Goal: Information Seeking & Learning: Learn about a topic

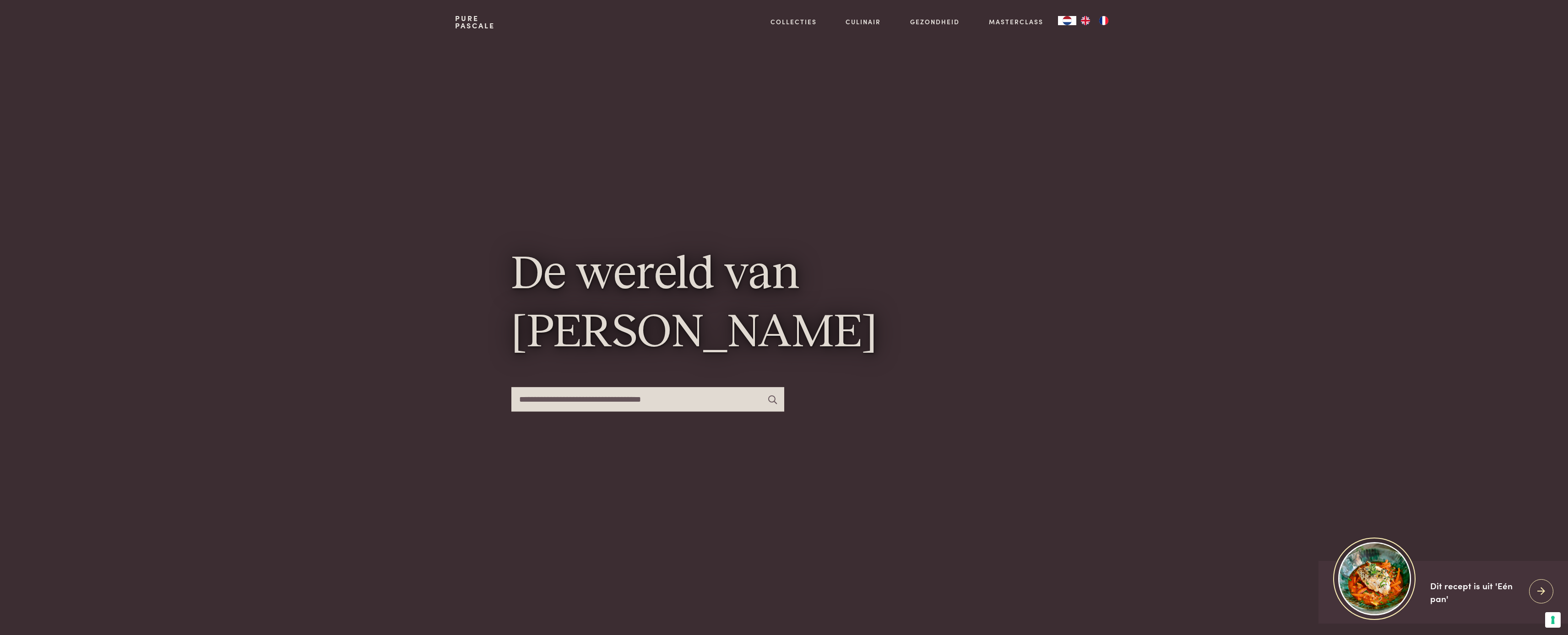
click at [633, 397] on input "text" at bounding box center [648, 399] width 273 height 24
click at [475, 24] on link "Pure Pascale" at bounding box center [475, 22] width 40 height 15
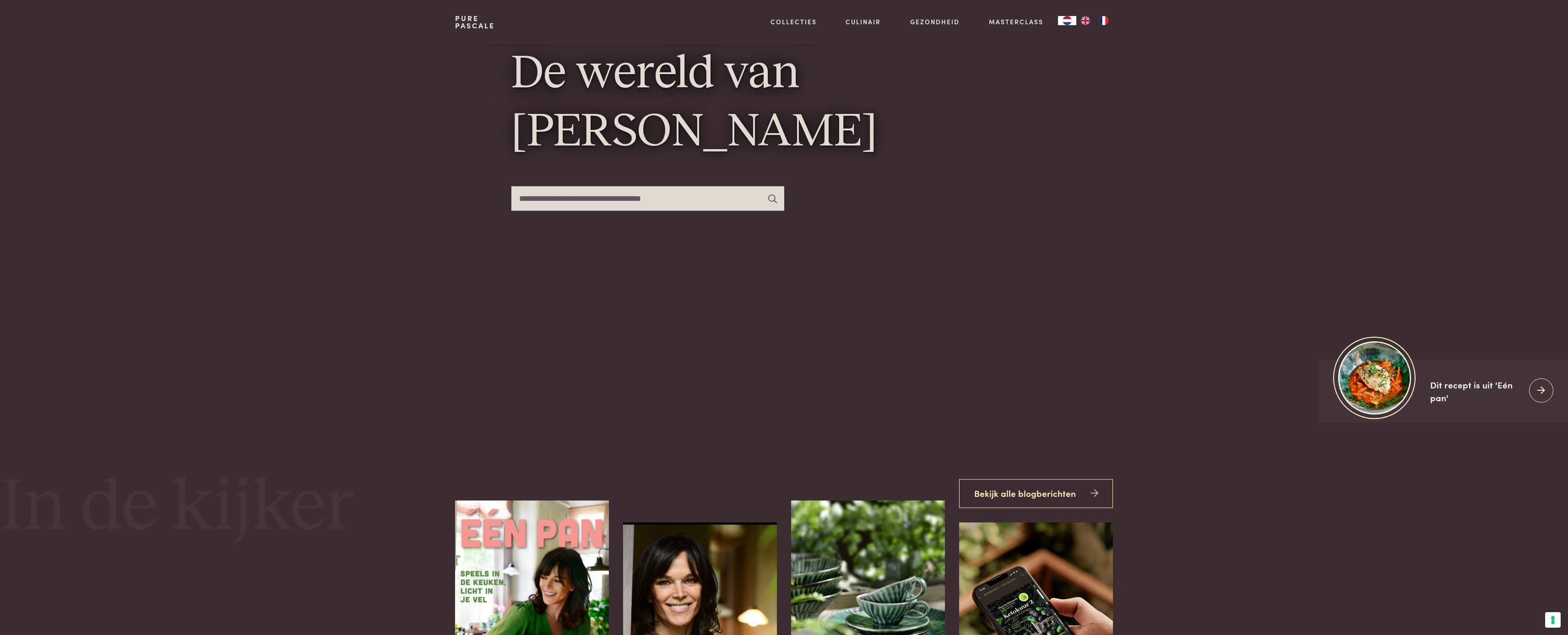
scroll to position [186, 0]
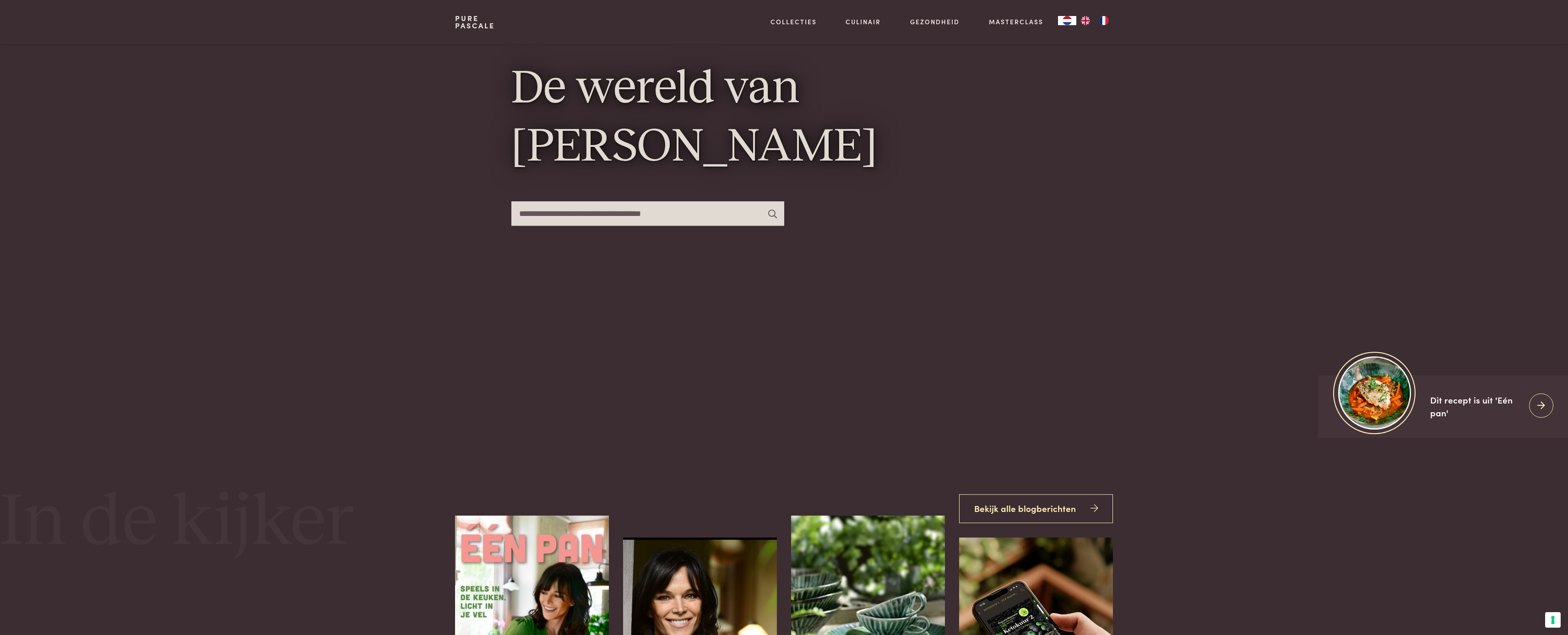
click at [719, 211] on input "text" at bounding box center [648, 213] width 273 height 24
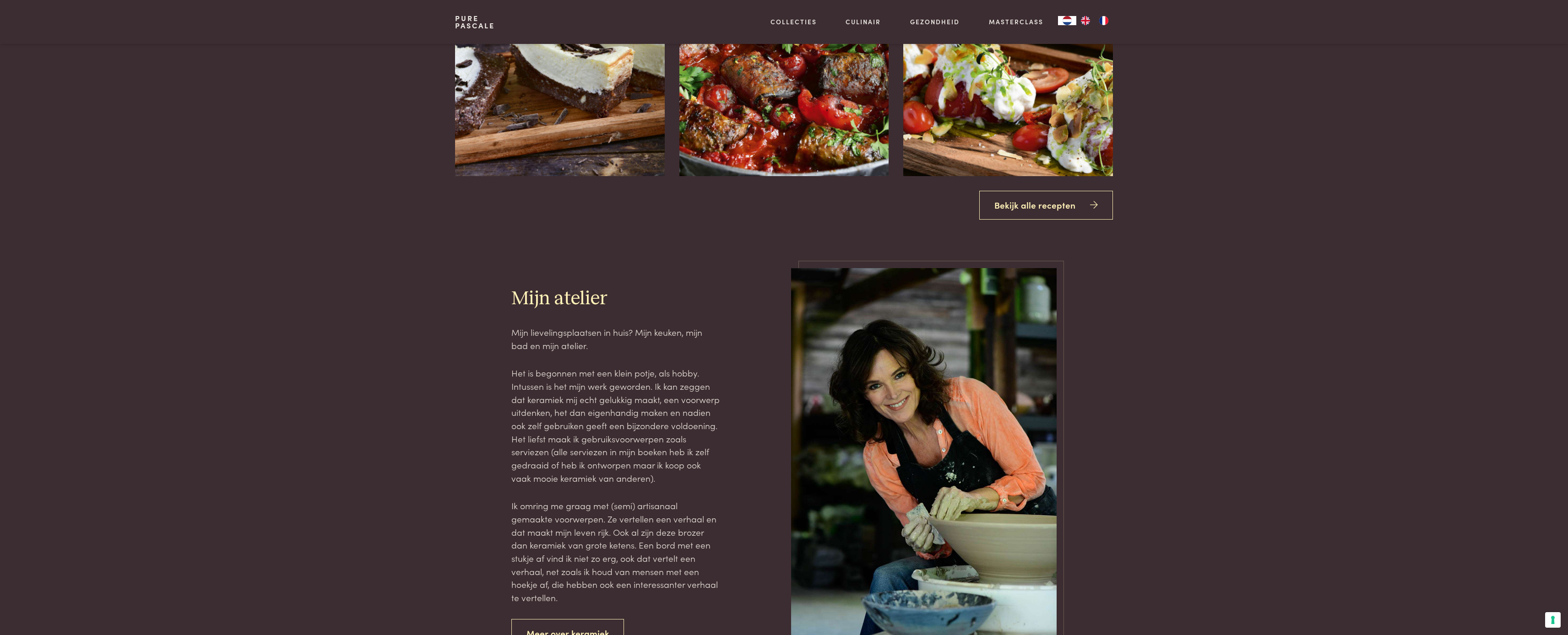
scroll to position [1695, 0]
click at [1005, 201] on link "Bekijk alle recepten" at bounding box center [1046, 206] width 134 height 29
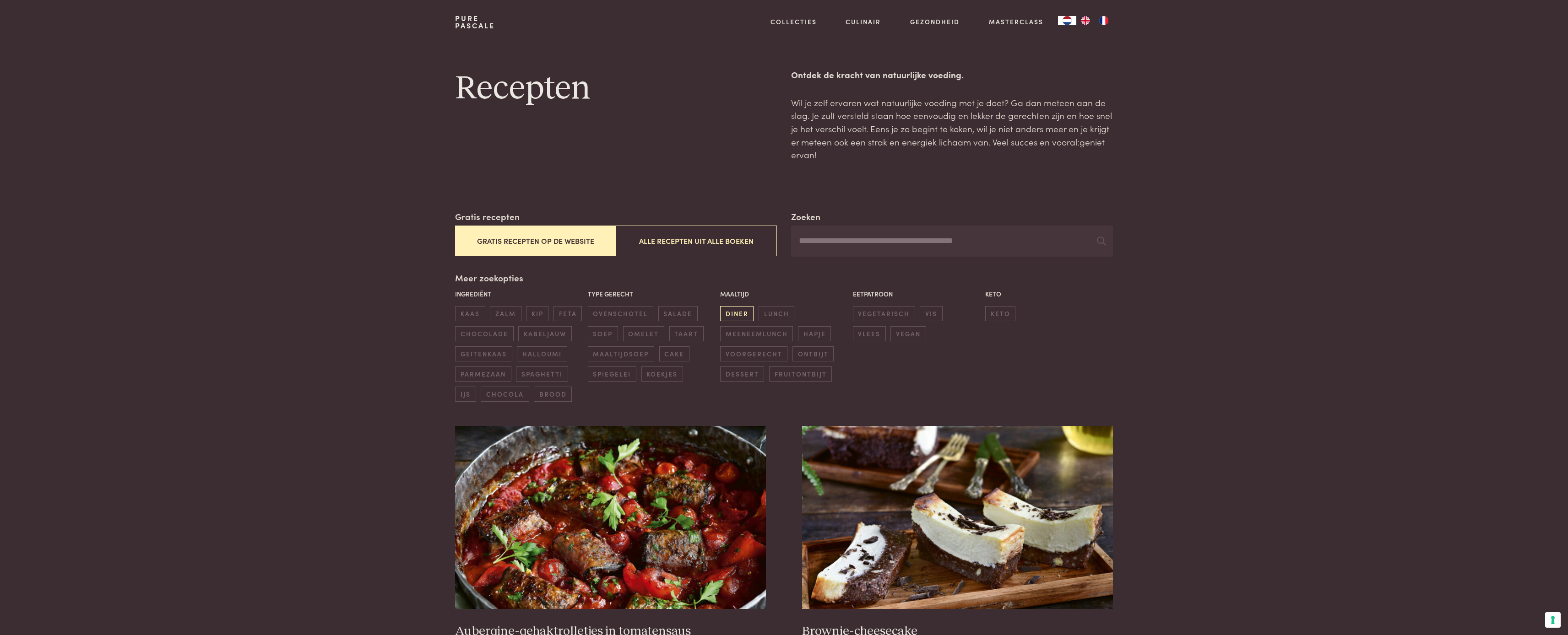
click at [745, 310] on span "diner" at bounding box center [737, 313] width 33 height 15
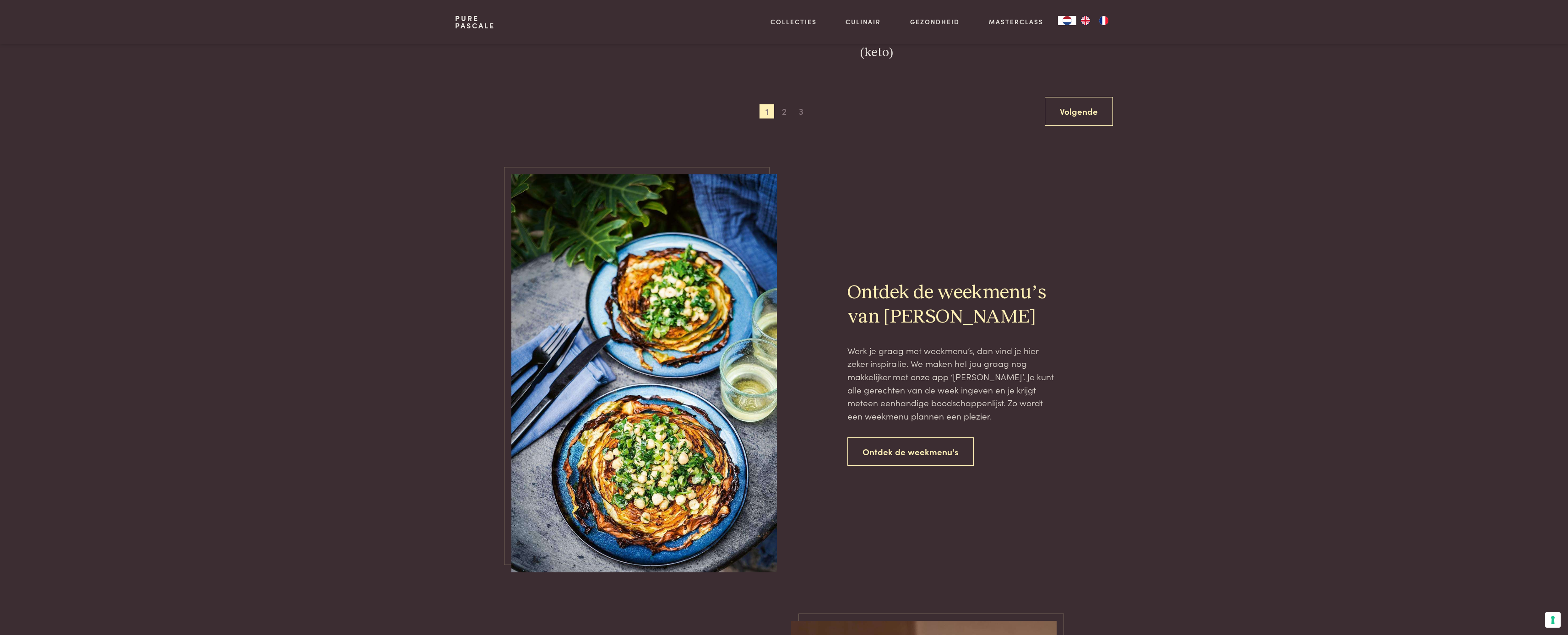
scroll to position [1882, 0]
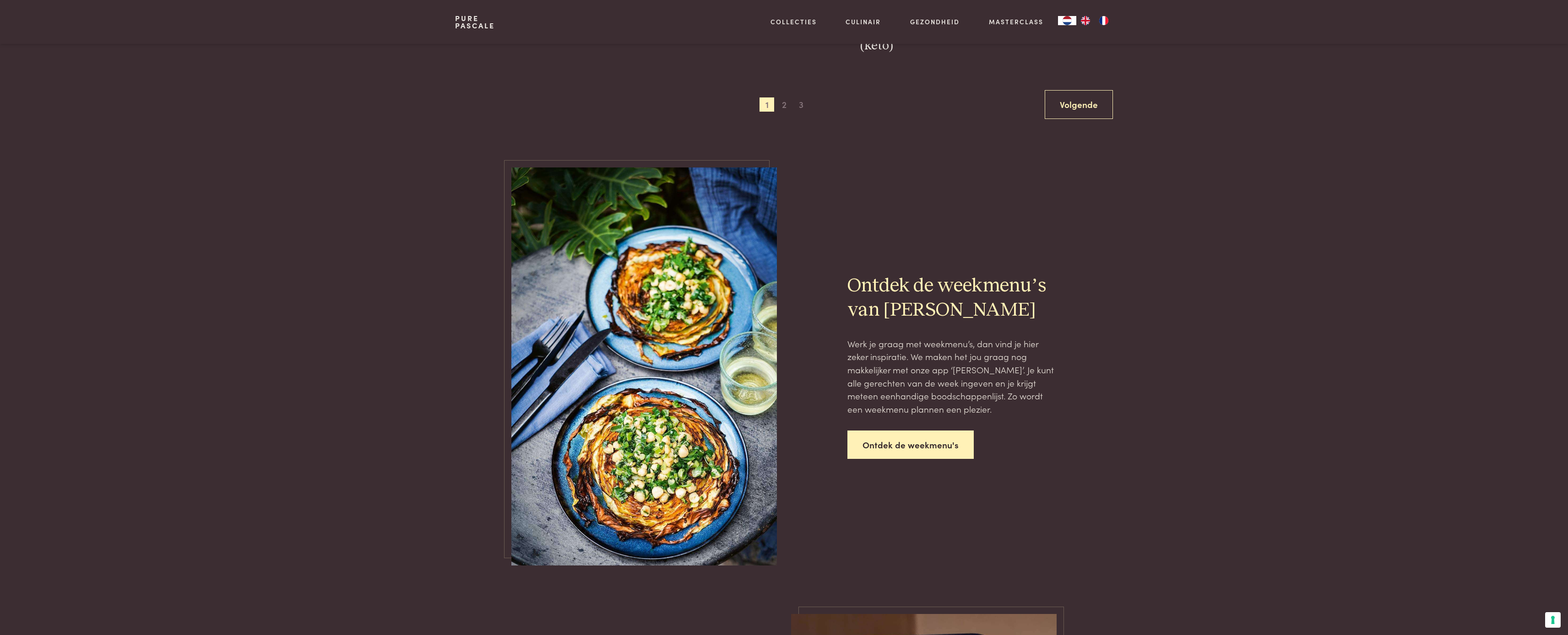
click at [900, 434] on link "Ontdek de weekmenu's" at bounding box center [911, 445] width 127 height 29
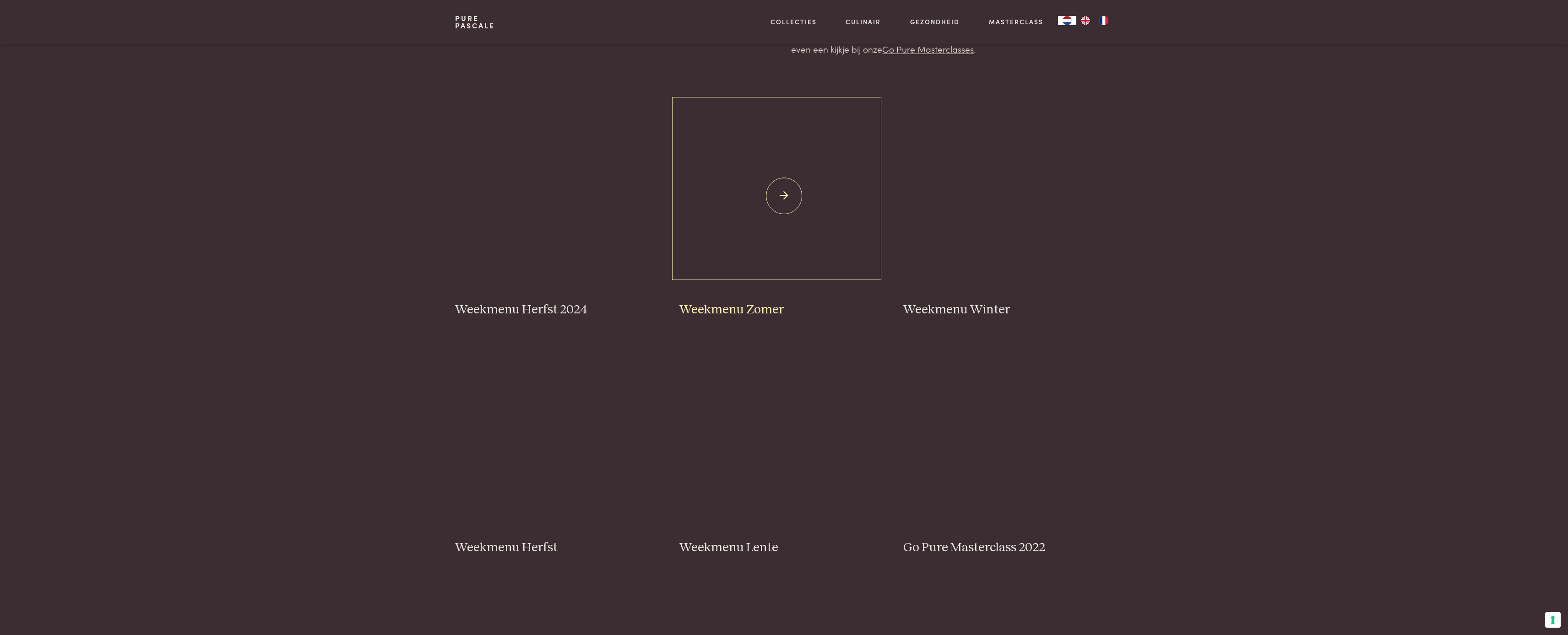
scroll to position [137, 0]
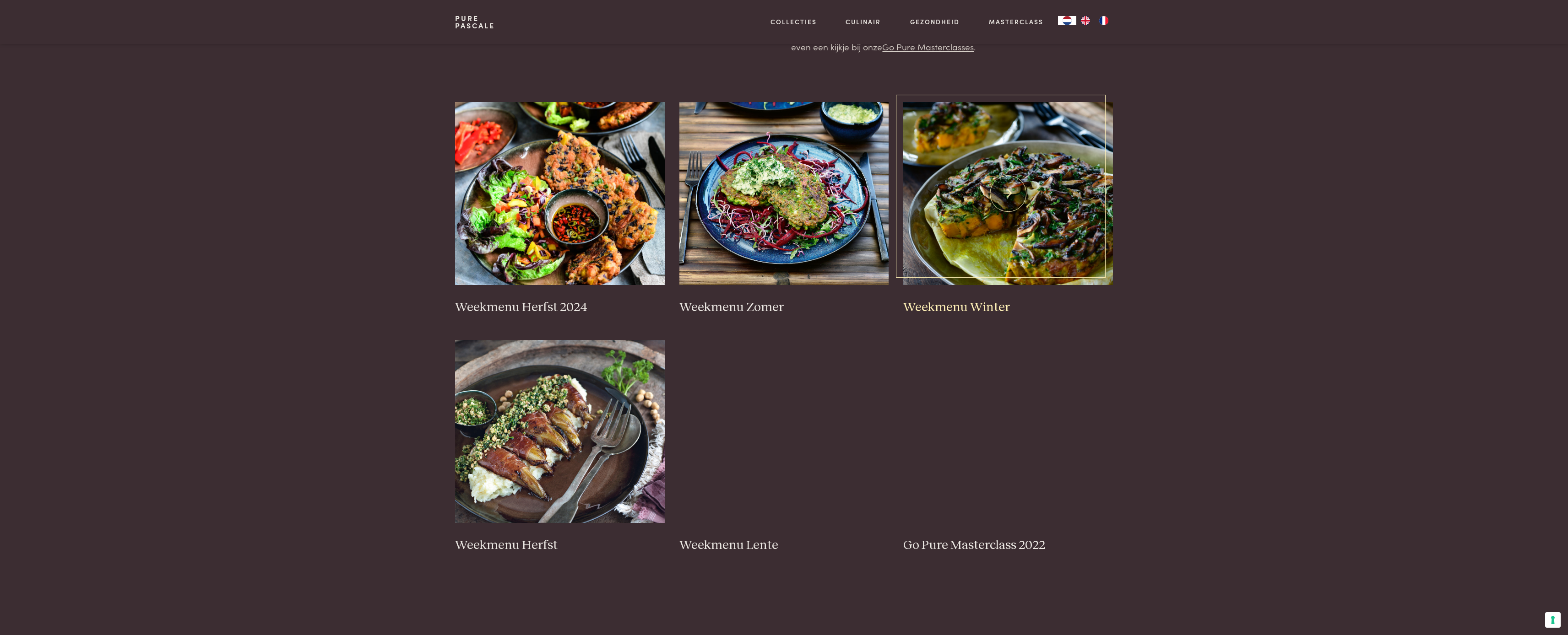
click at [967, 259] on img at bounding box center [1008, 193] width 209 height 183
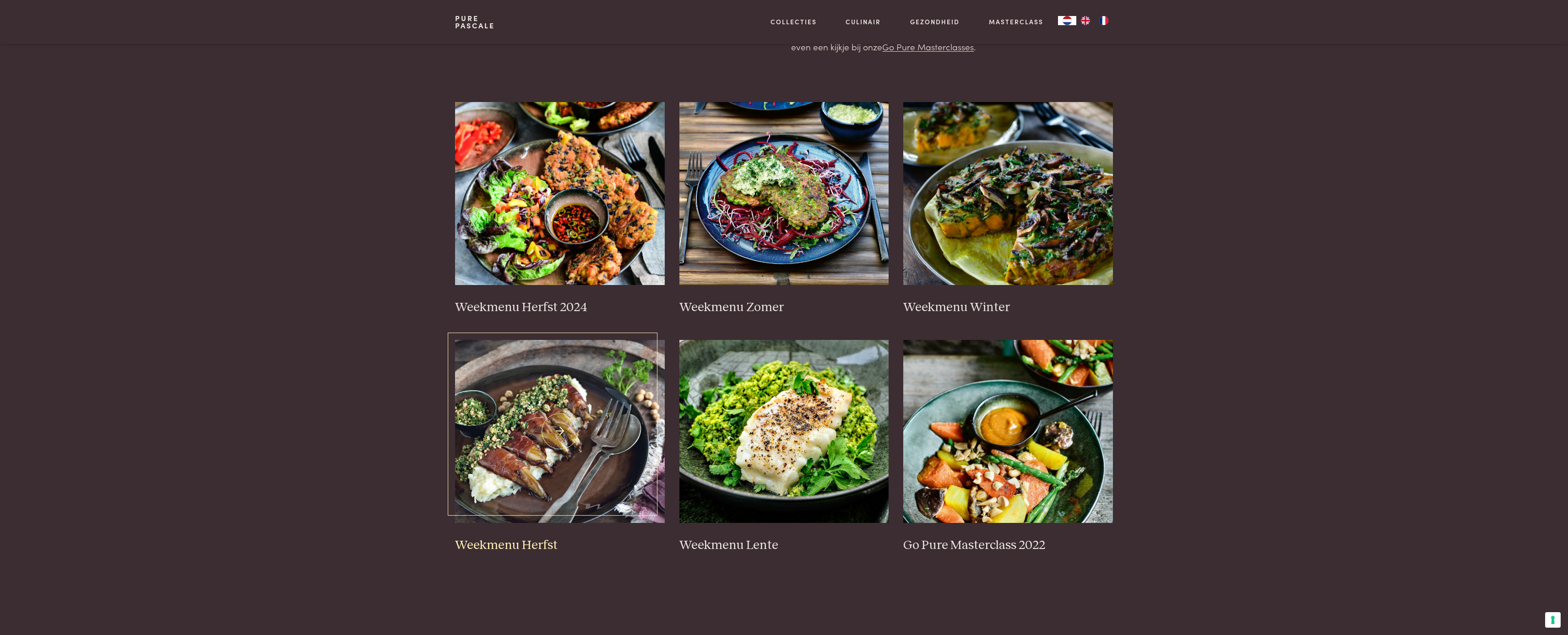
click at [520, 384] on img at bounding box center [560, 431] width 209 height 183
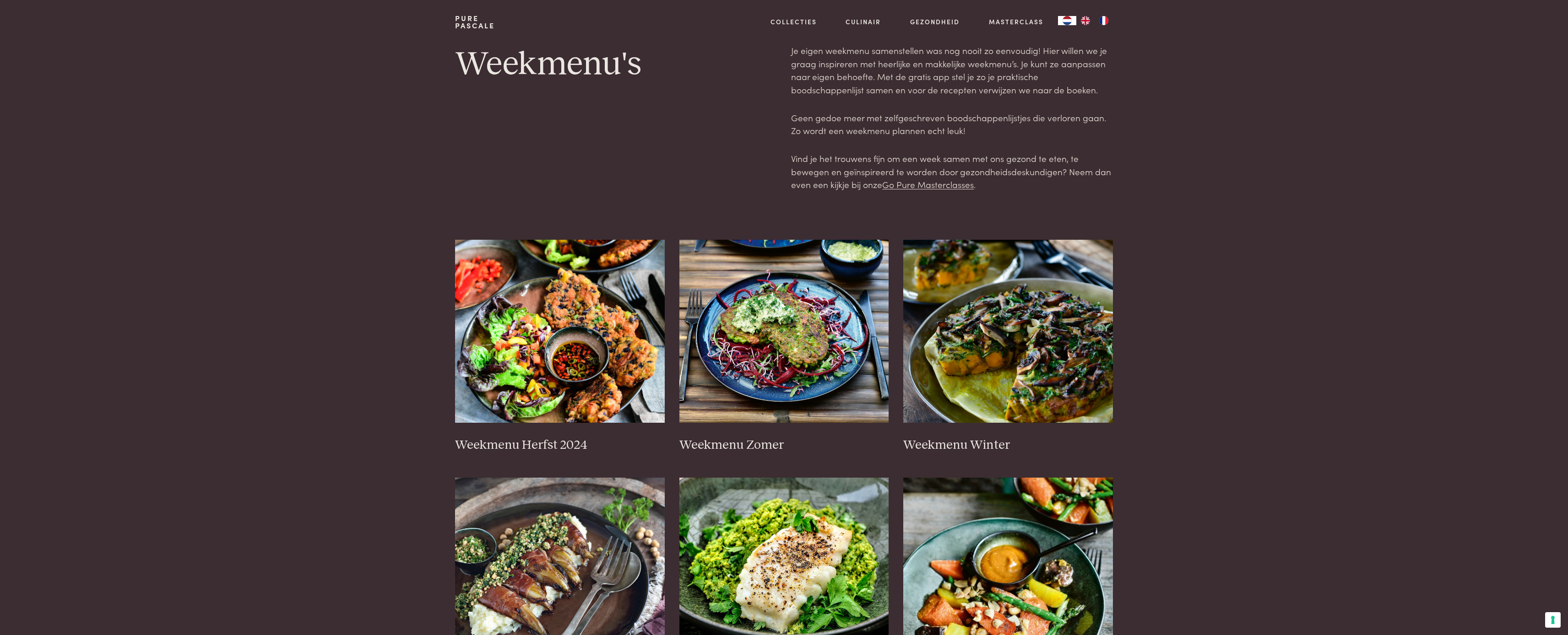
scroll to position [0, 0]
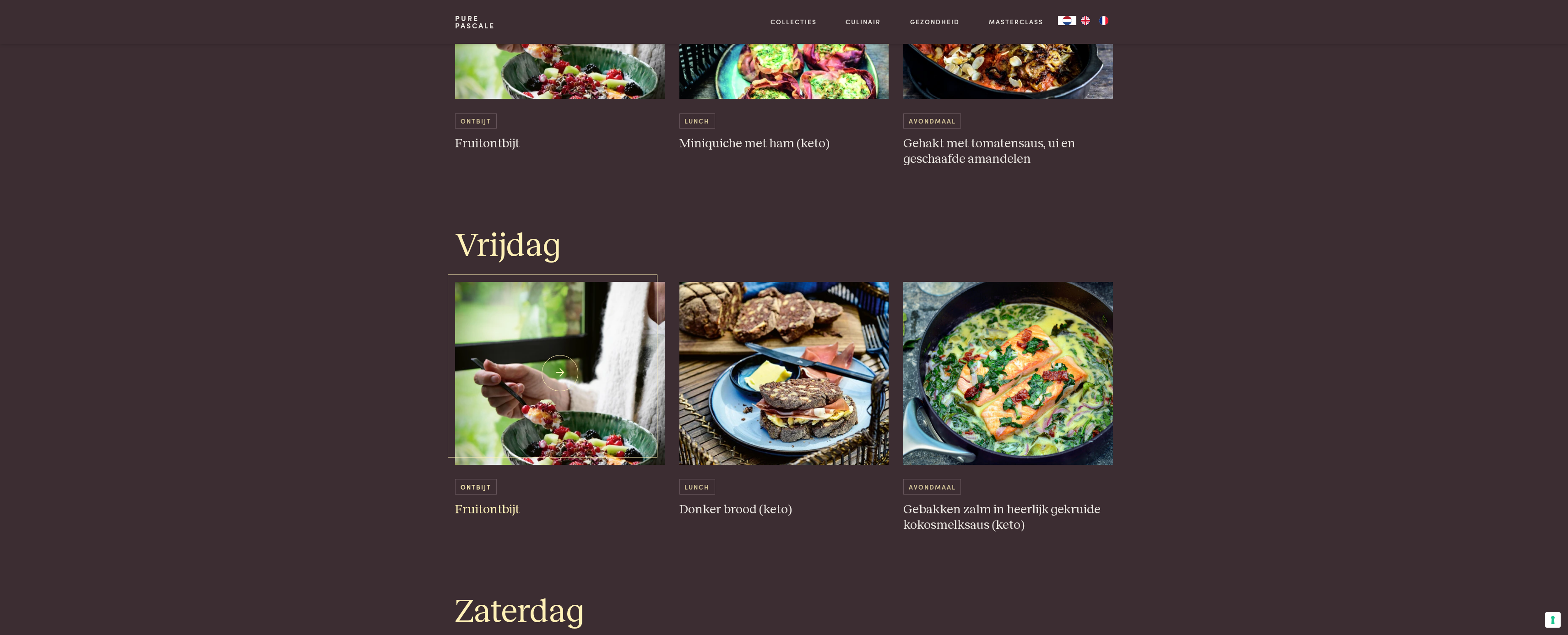
scroll to position [1913, 0]
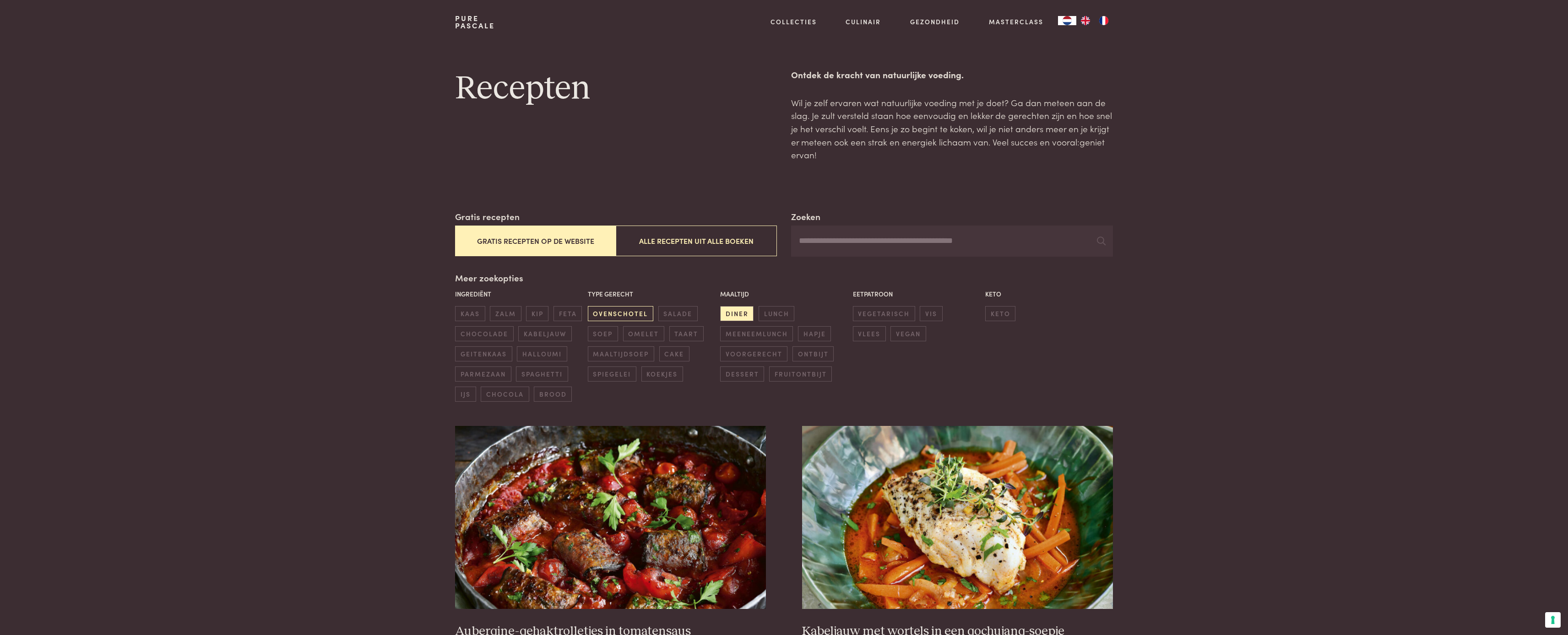
click at [614, 310] on span "ovenschotel" at bounding box center [621, 313] width 66 height 15
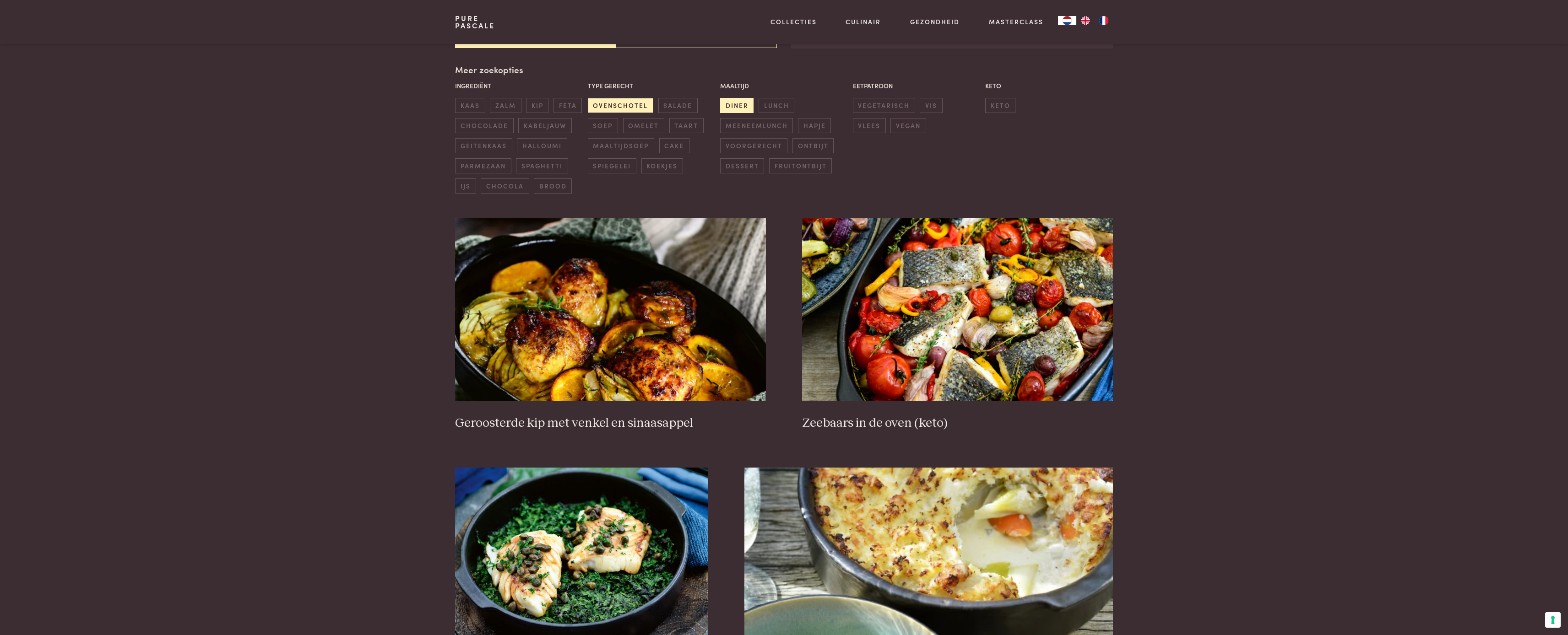
click at [738, 105] on span "diner" at bounding box center [737, 105] width 33 height 15
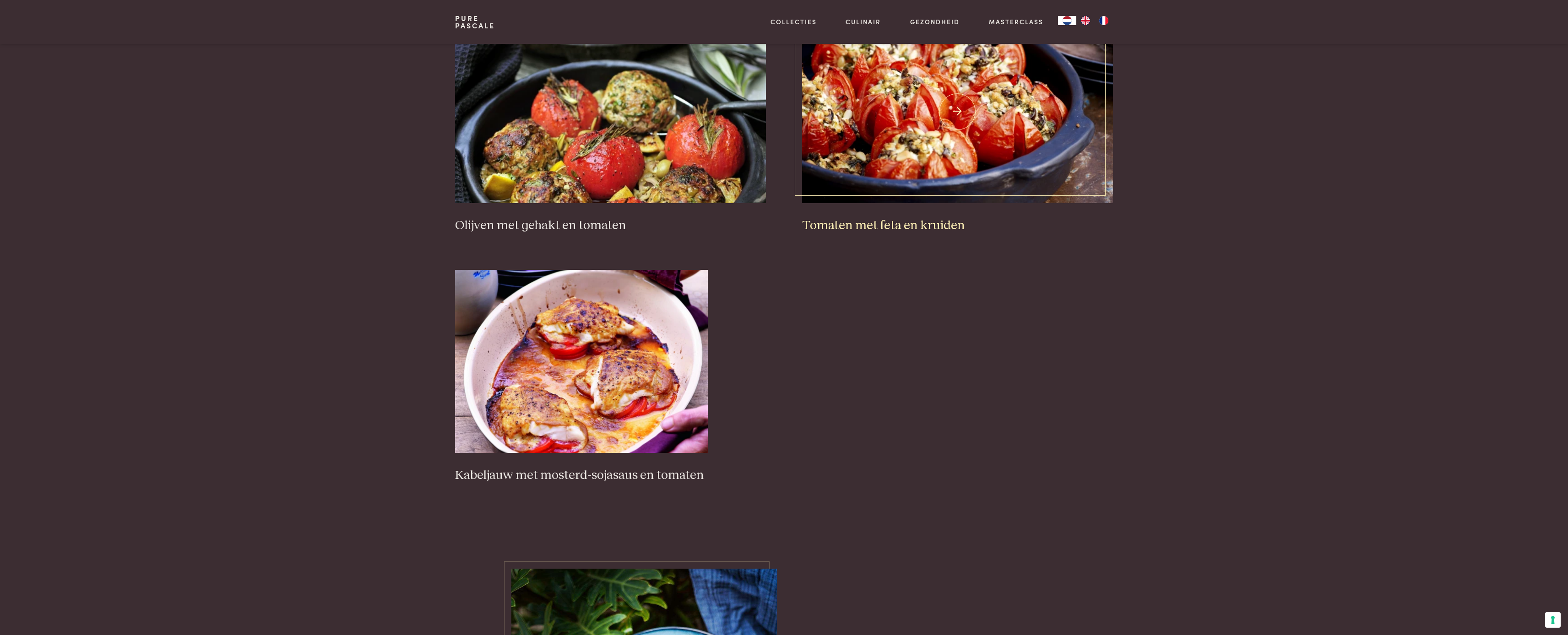
scroll to position [1157, 0]
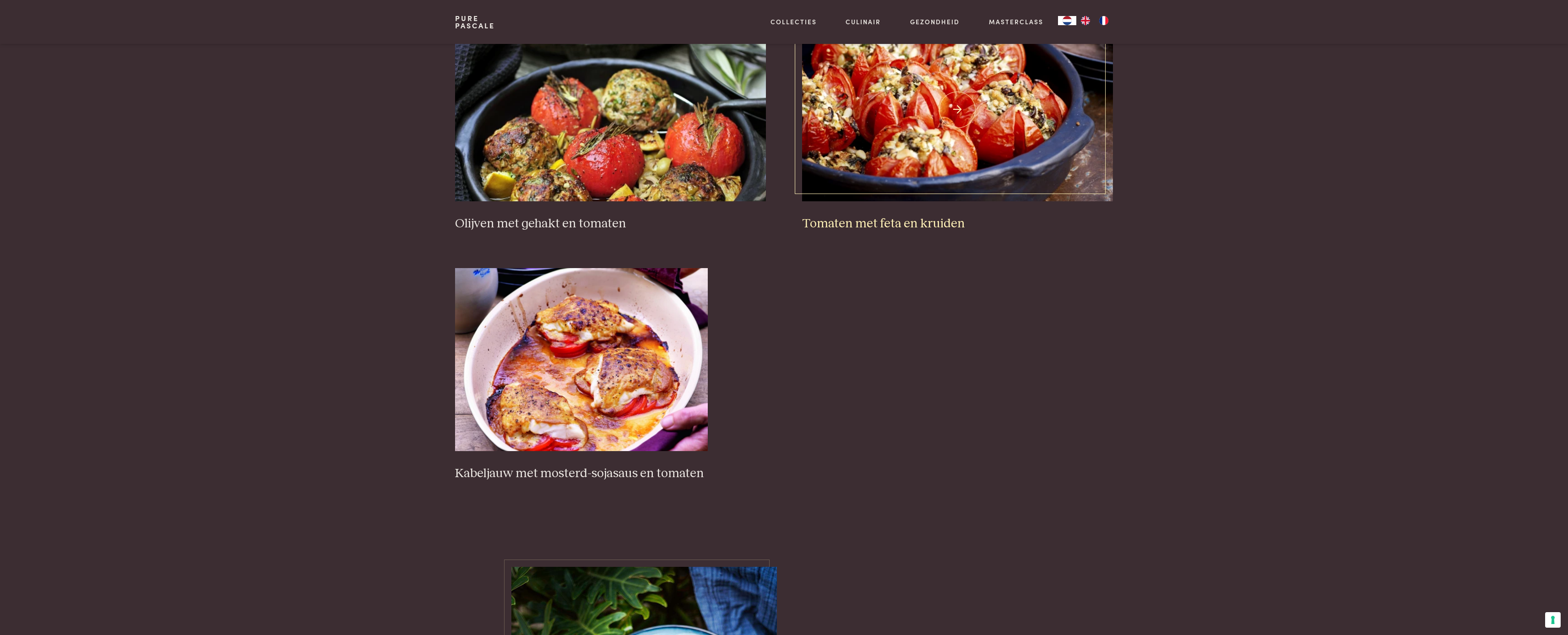
click at [856, 166] on img at bounding box center [957, 109] width 310 height 183
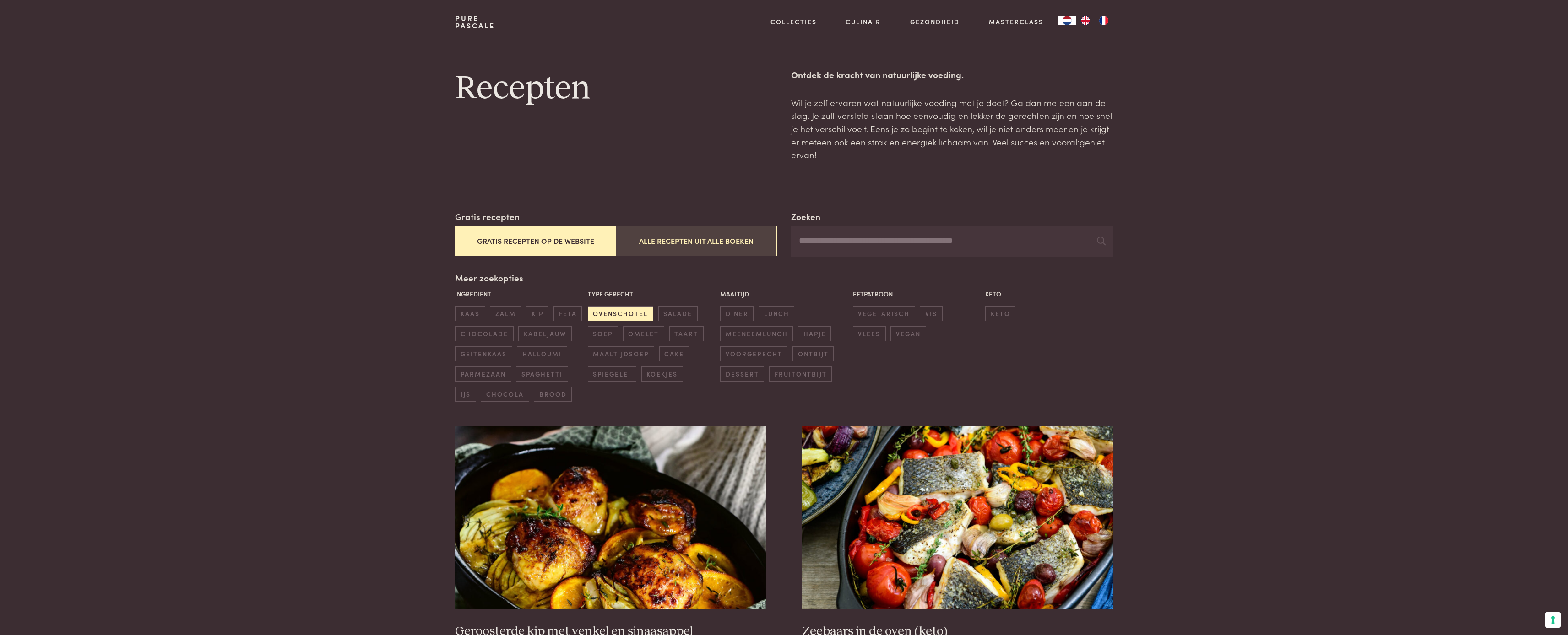
scroll to position [0, 0]
click at [626, 313] on span "ovenschotel" at bounding box center [621, 313] width 66 height 15
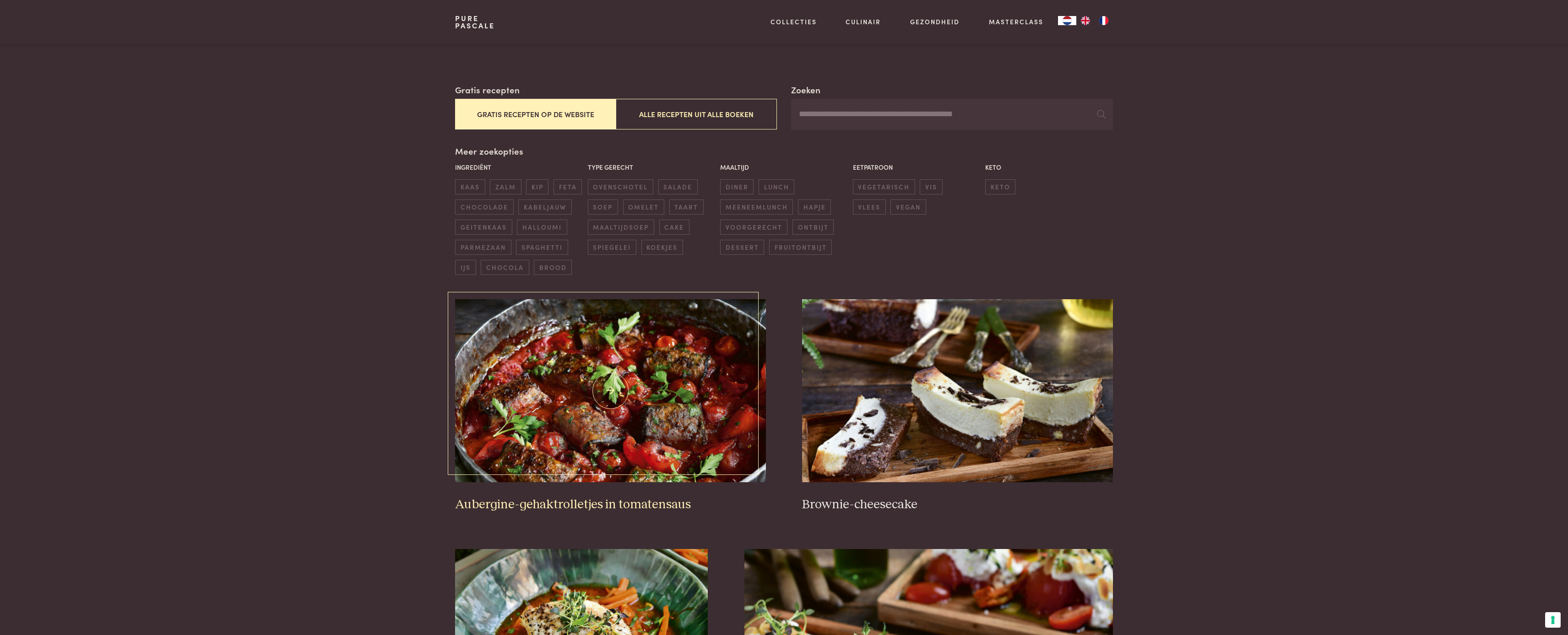
scroll to position [125, 0]
click at [740, 187] on span "diner" at bounding box center [737, 188] width 33 height 15
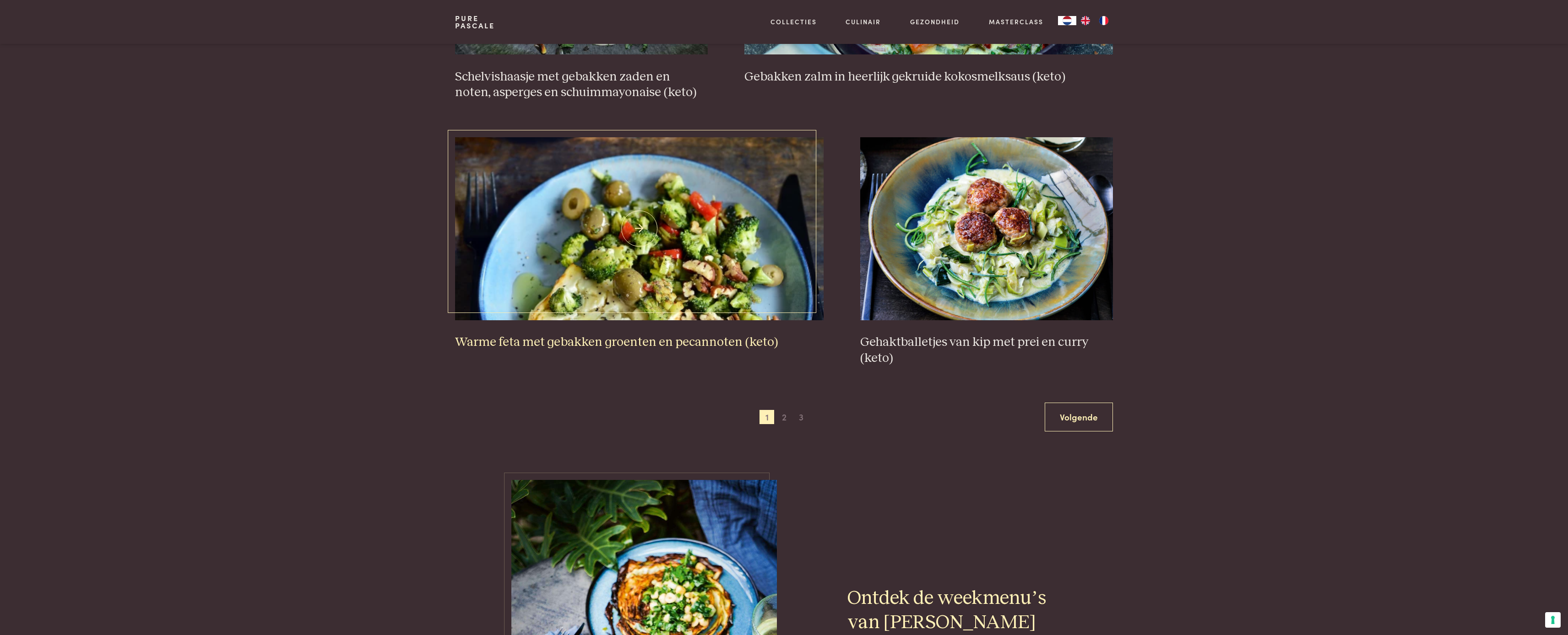
scroll to position [1578, 0]
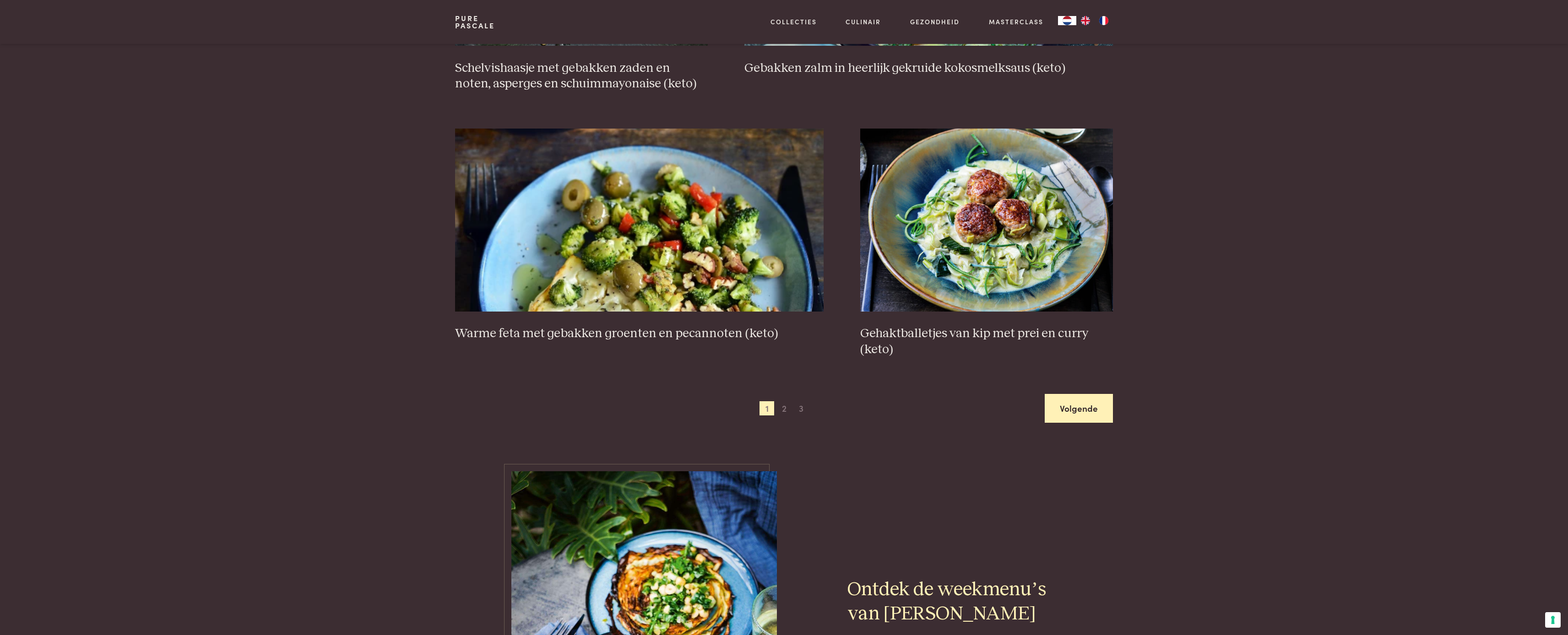
click at [1095, 395] on link "Volgende" at bounding box center [1079, 408] width 68 height 29
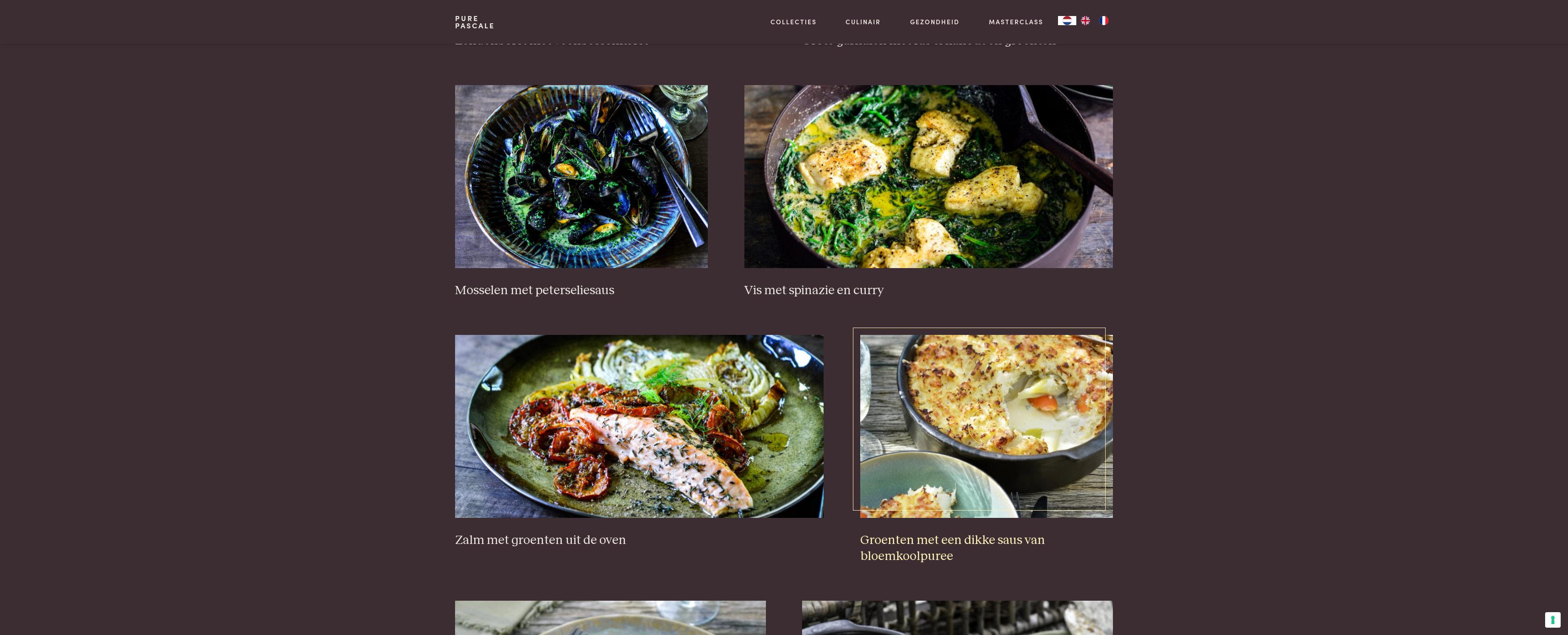
scroll to position [586, 0]
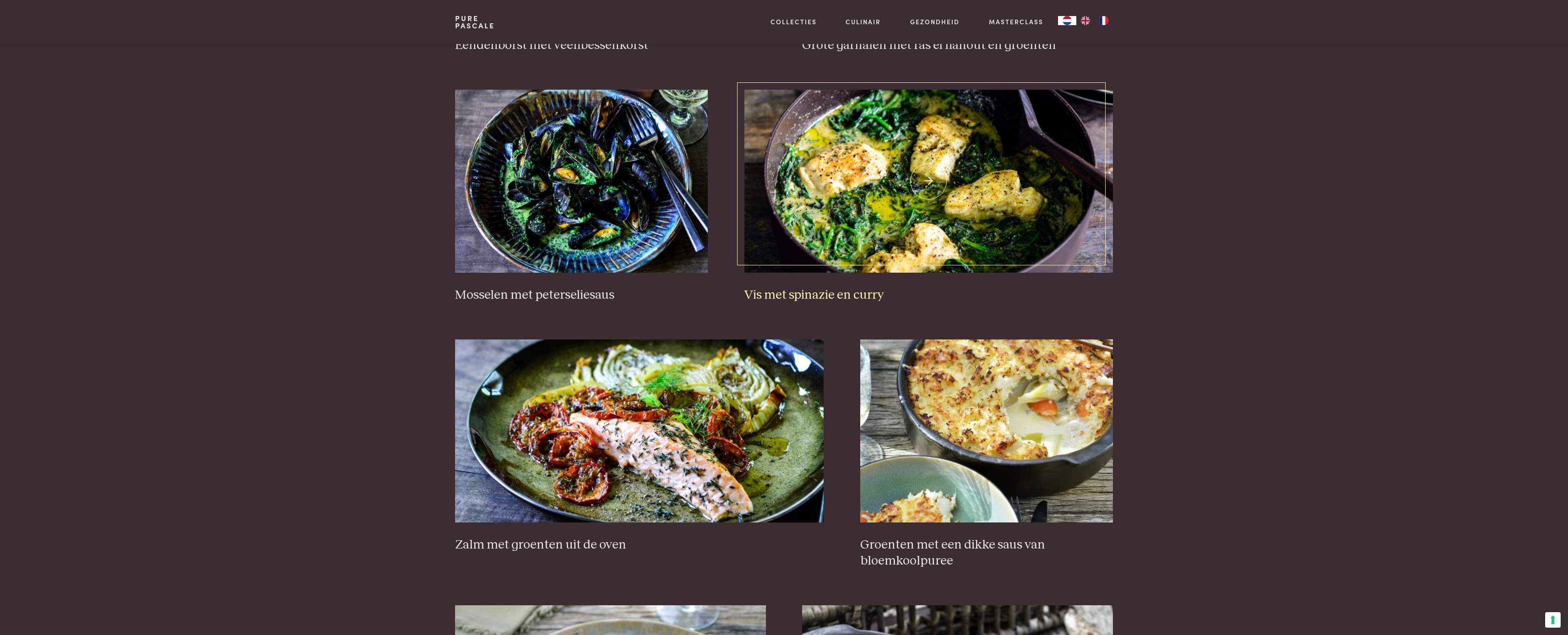
click at [928, 184] on img at bounding box center [928, 181] width 368 height 183
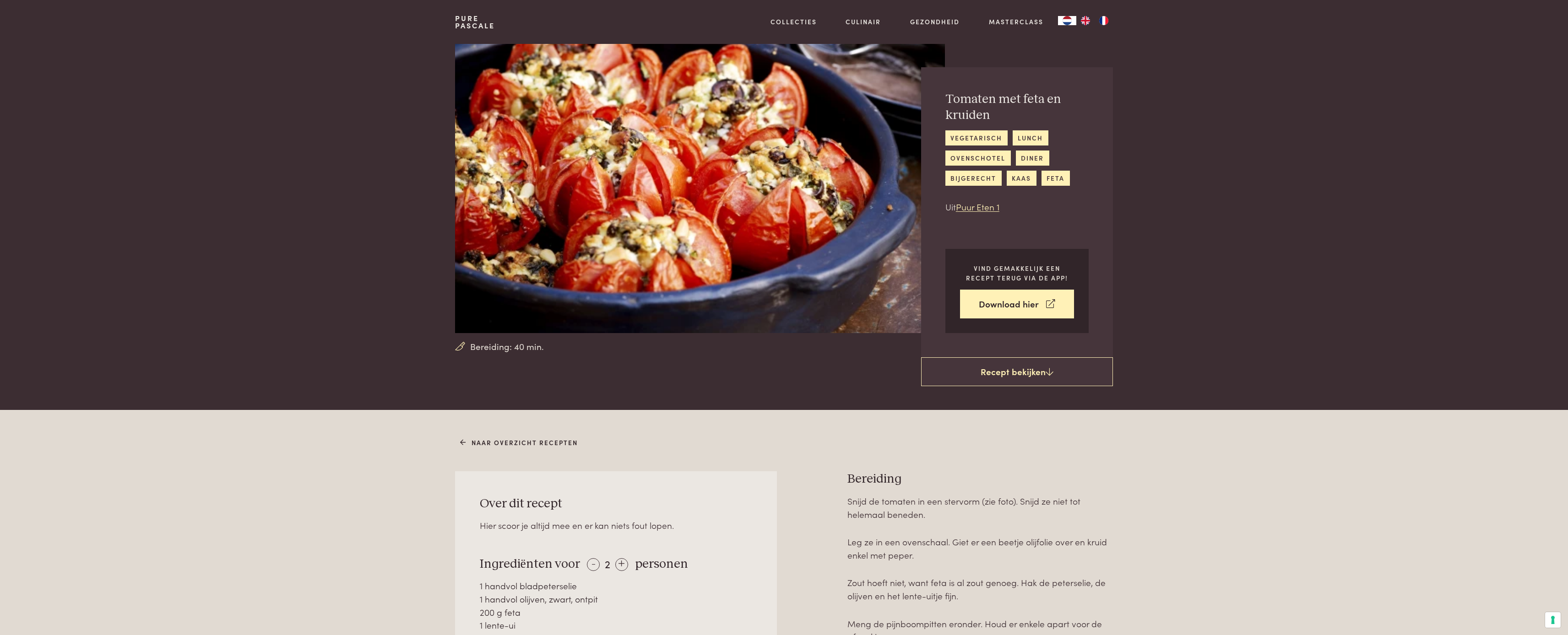
scroll to position [4, 0]
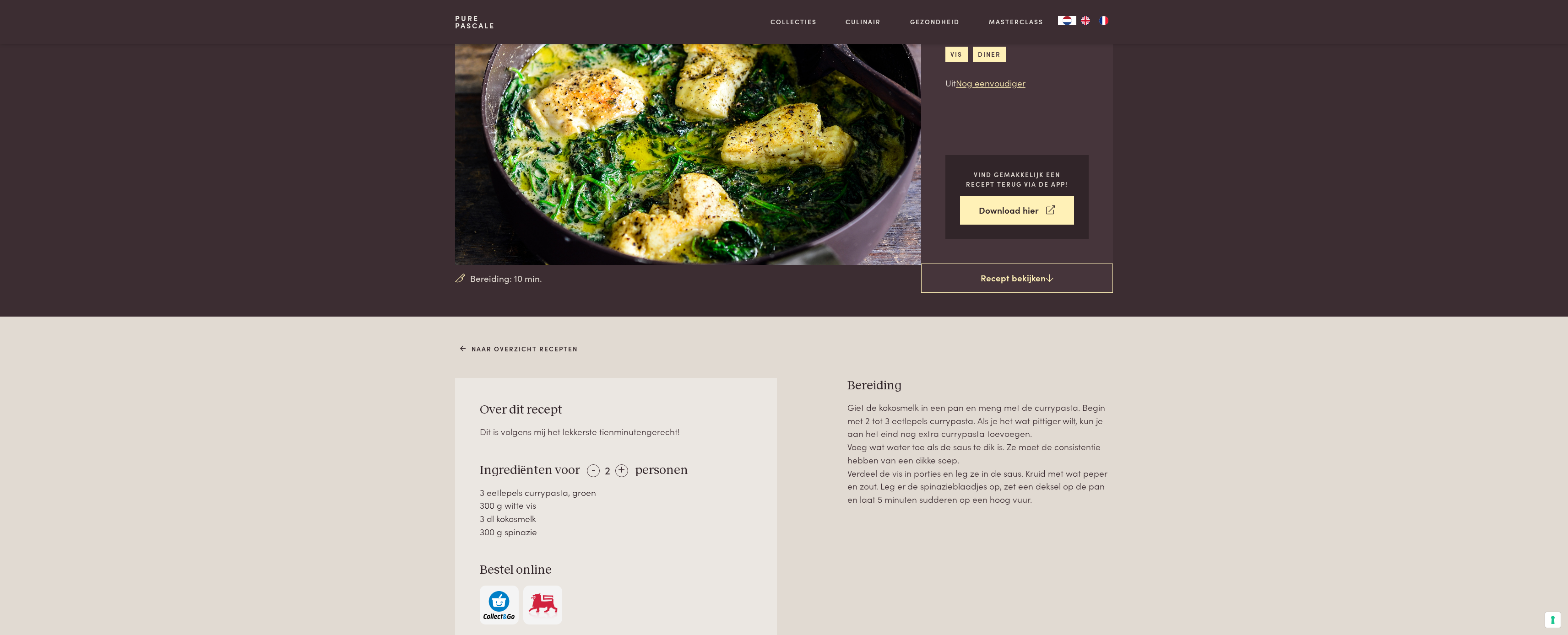
scroll to position [73, 0]
click at [996, 221] on link "Download hier" at bounding box center [1017, 210] width 114 height 29
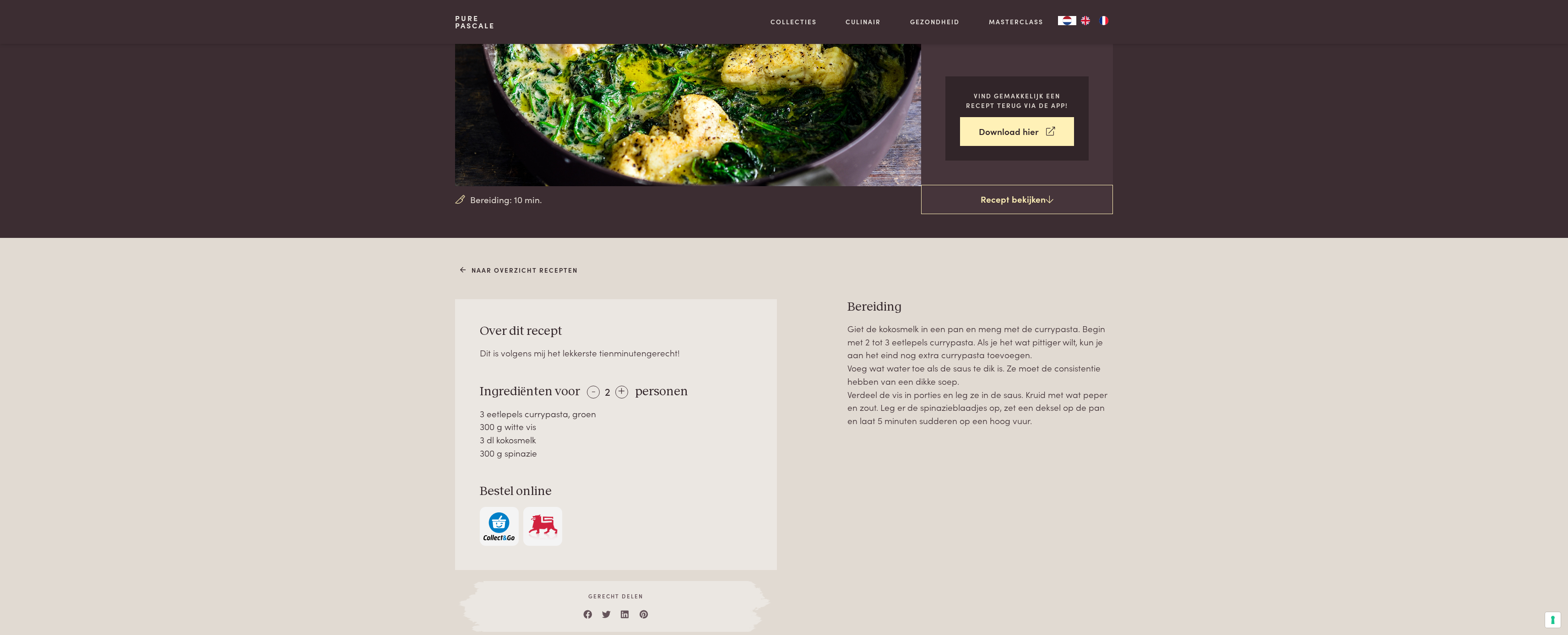
scroll to position [147, 0]
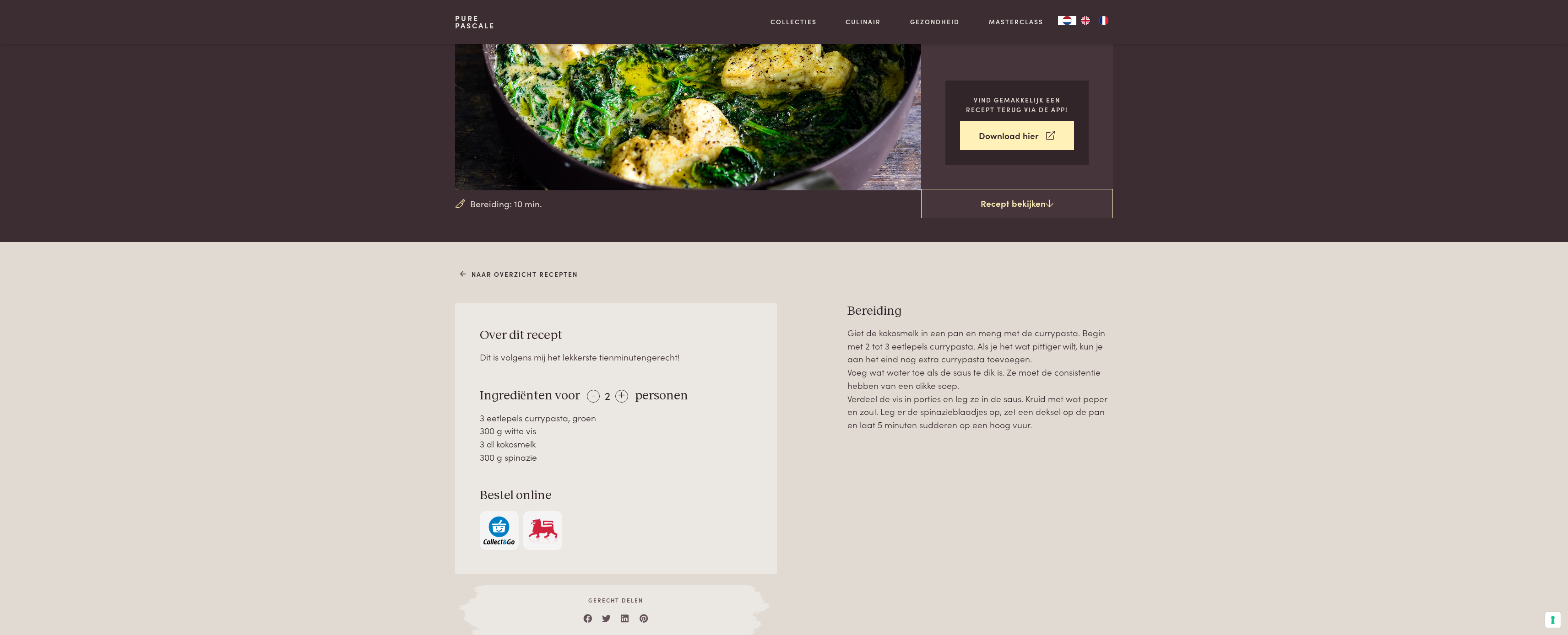
click at [1017, 218] on main "Bereiding: 10 min. Vis met spinazie en curry vis diner Uit Nog eenvoudiger Vind…" at bounding box center [784, 577] width 1568 height 1449
click at [1018, 212] on link "Recept bekijken" at bounding box center [1017, 204] width 192 height 29
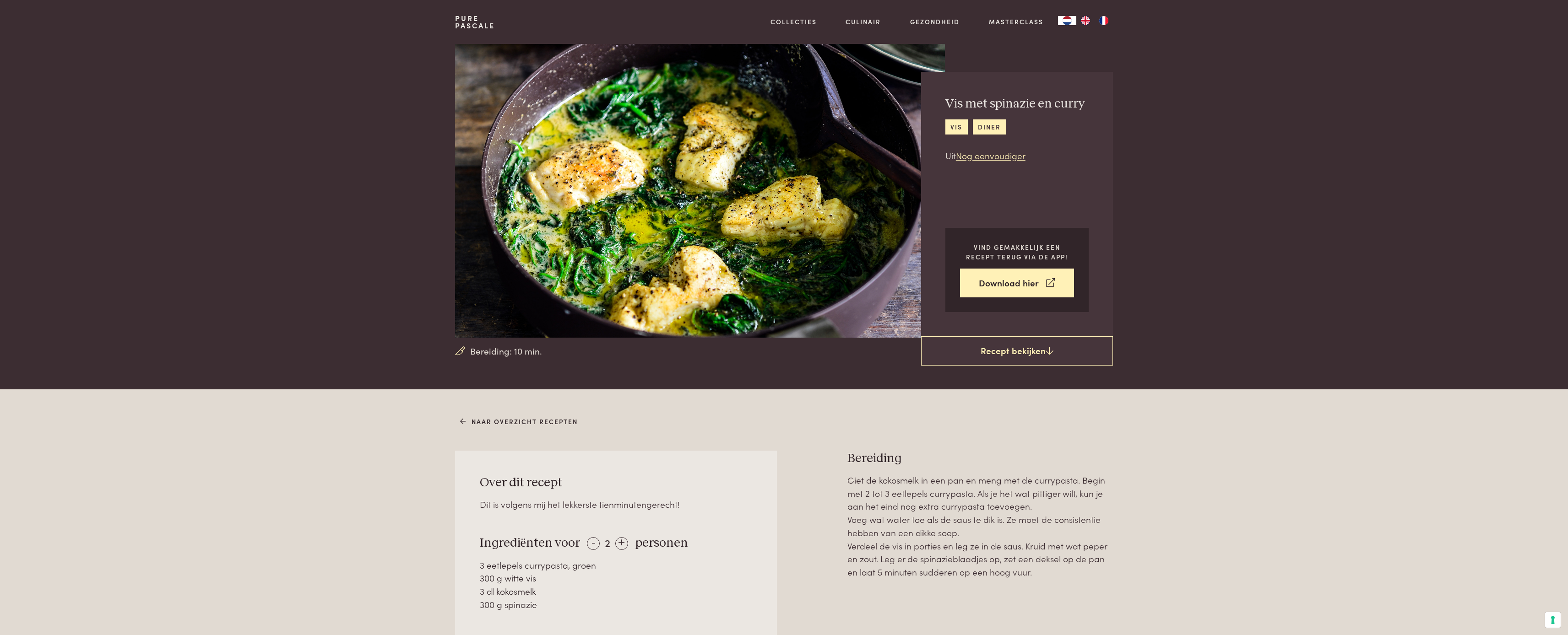
click at [480, 27] on link "Pure Pascale" at bounding box center [475, 22] width 40 height 15
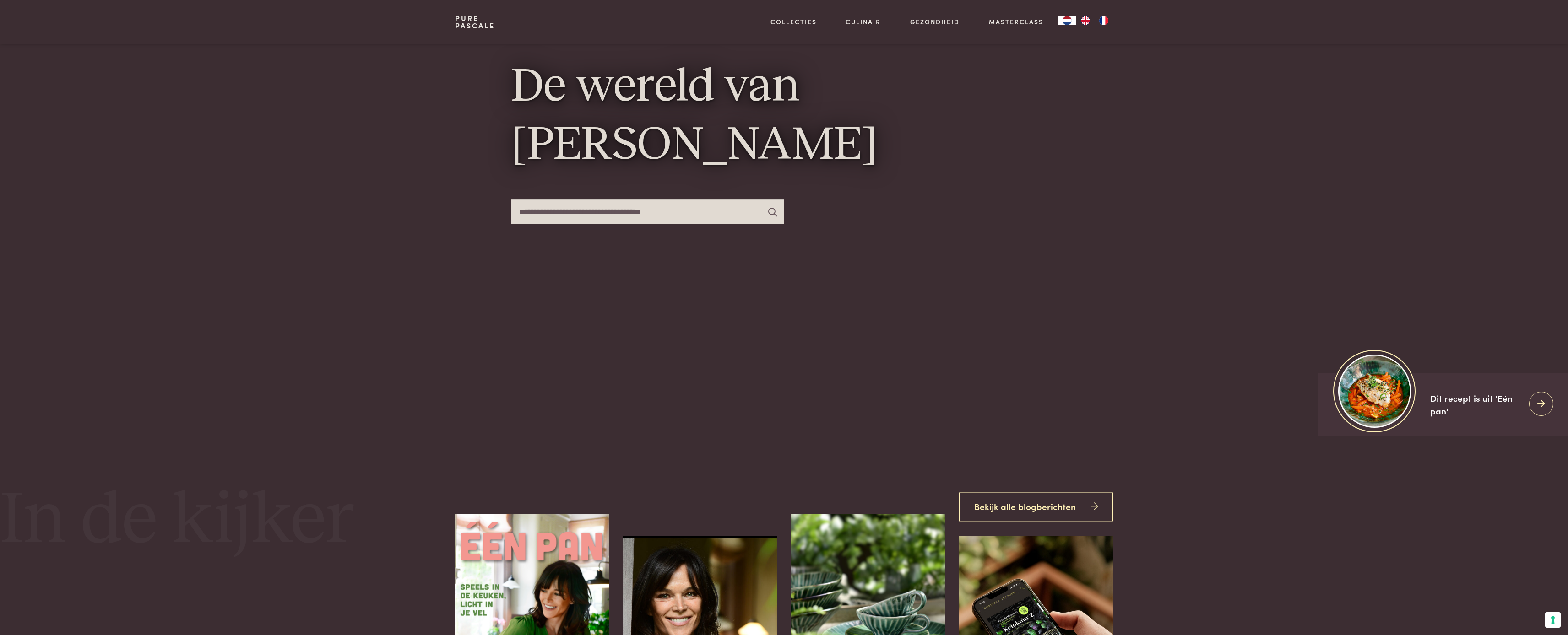
scroll to position [188, 0]
type input "***"
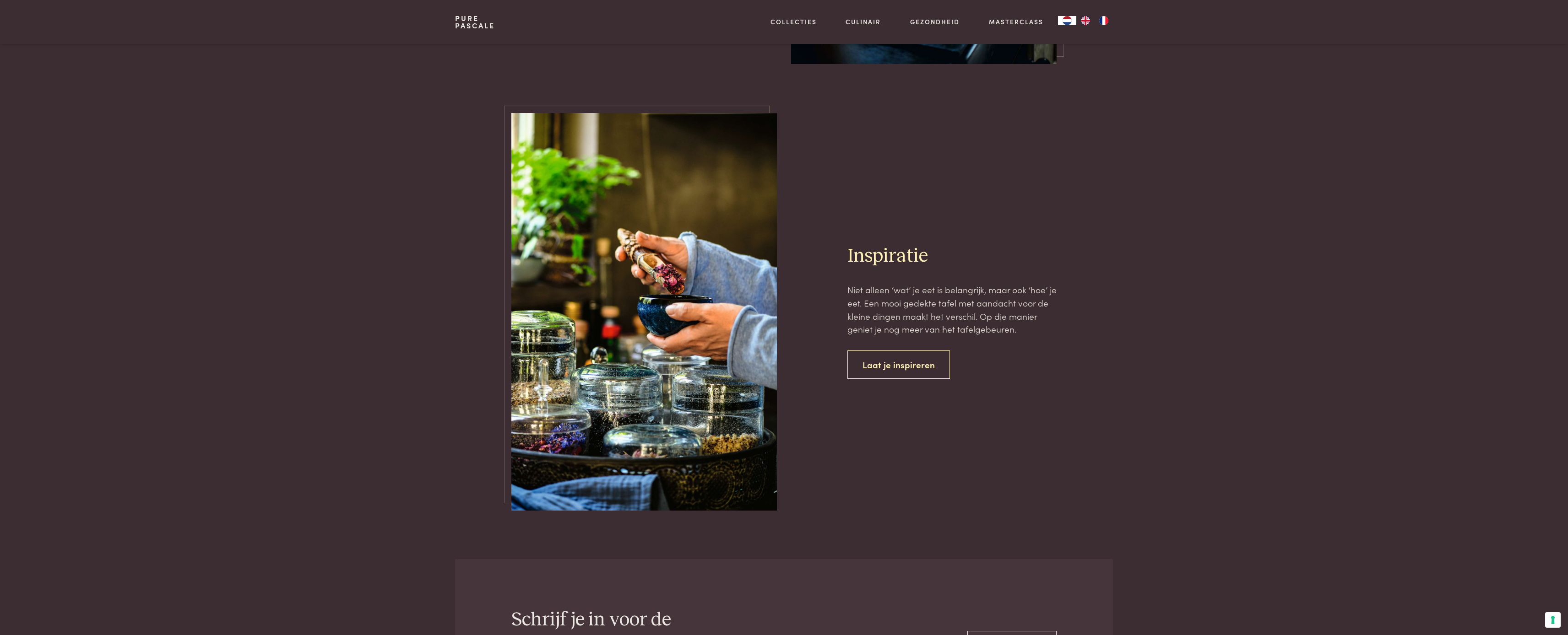
scroll to position [2781, 0]
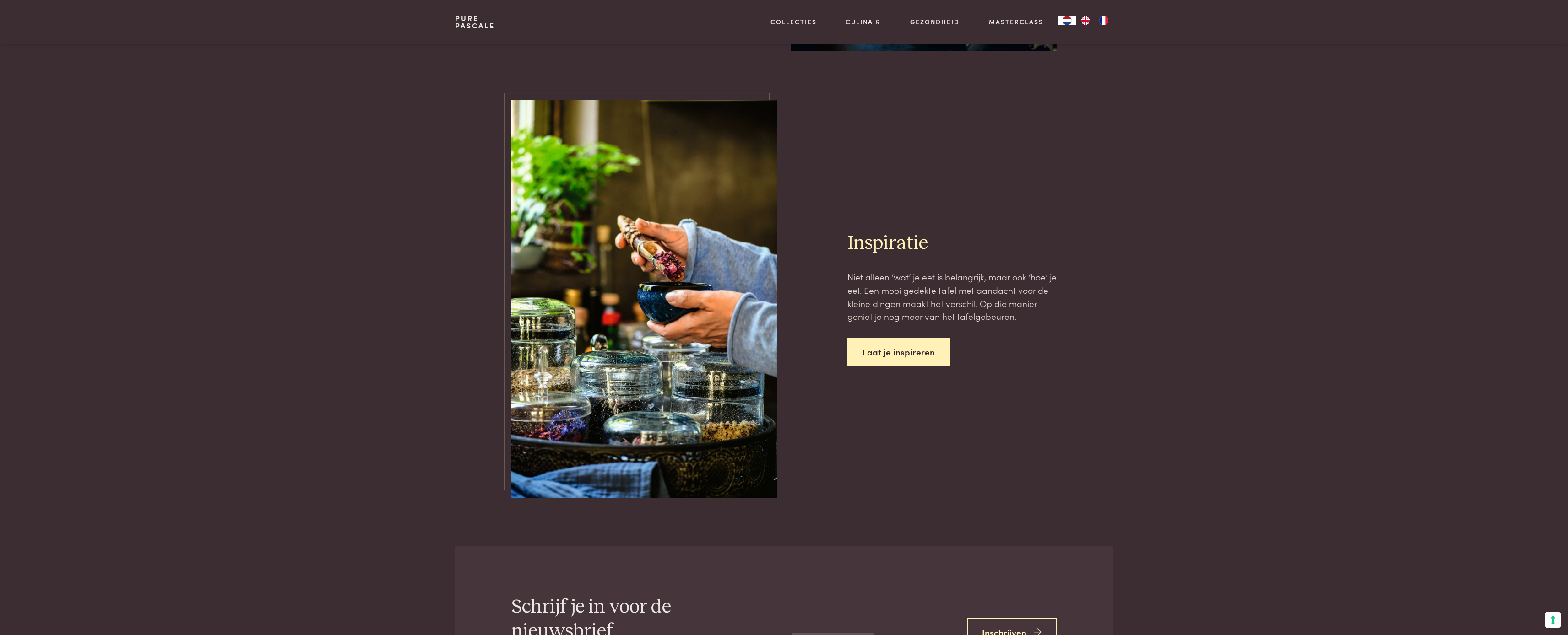
click at [881, 346] on link "Laat je inspireren" at bounding box center [898, 352] width 102 height 29
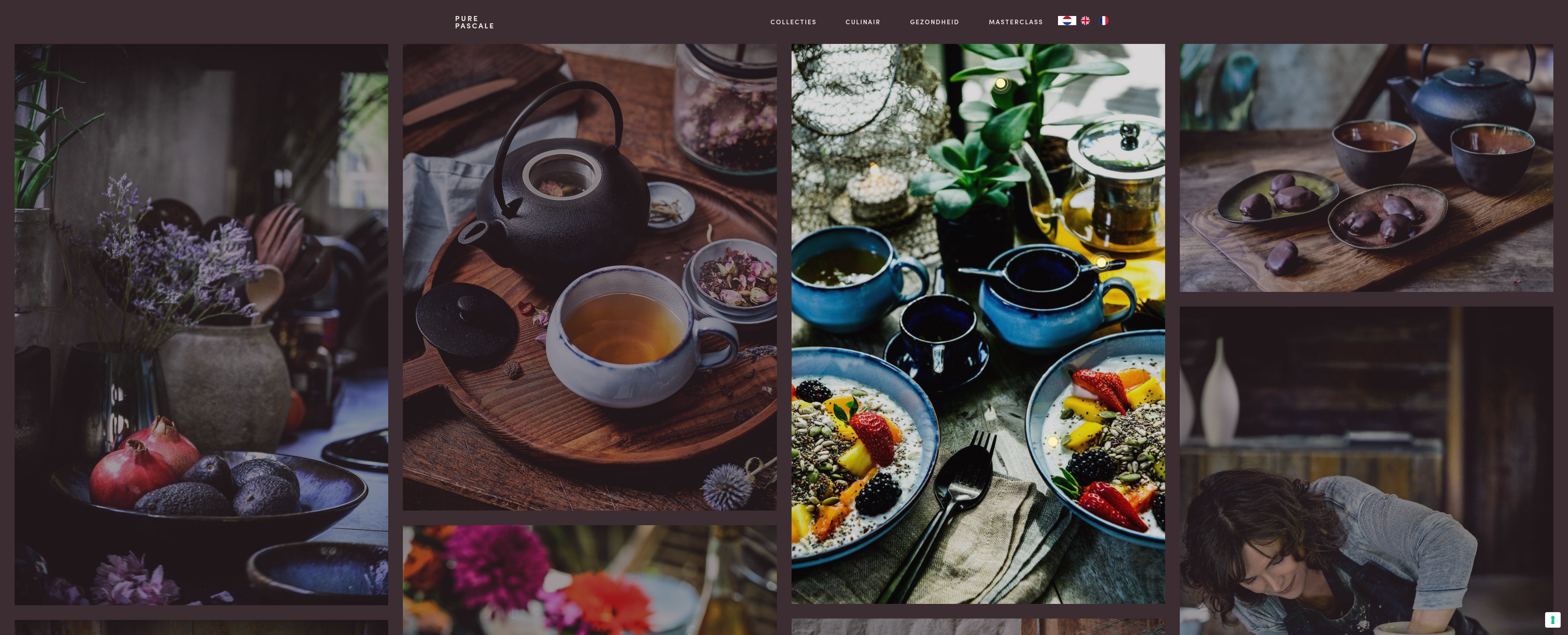
scroll to position [16, 0]
